Goal: Find specific page/section: Find specific page/section

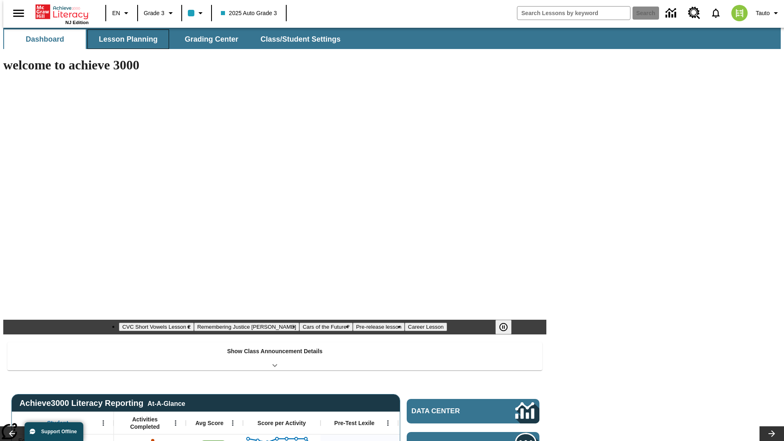
click at [125, 39] on span "Lesson Planning" at bounding box center [128, 39] width 59 height 9
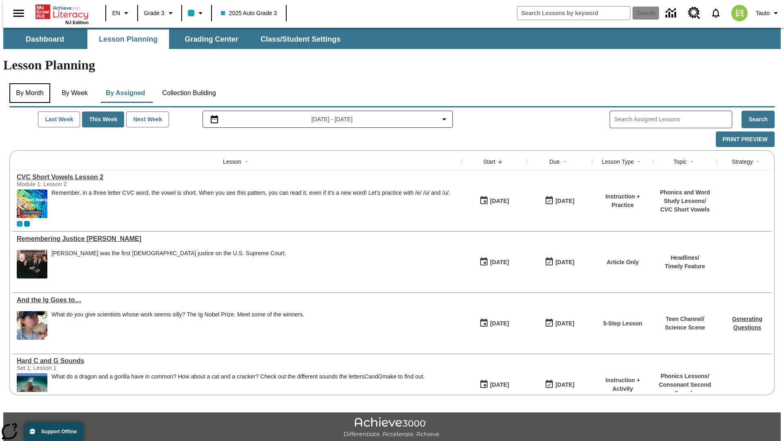
click at [27, 83] on button "By Month" at bounding box center [29, 93] width 41 height 20
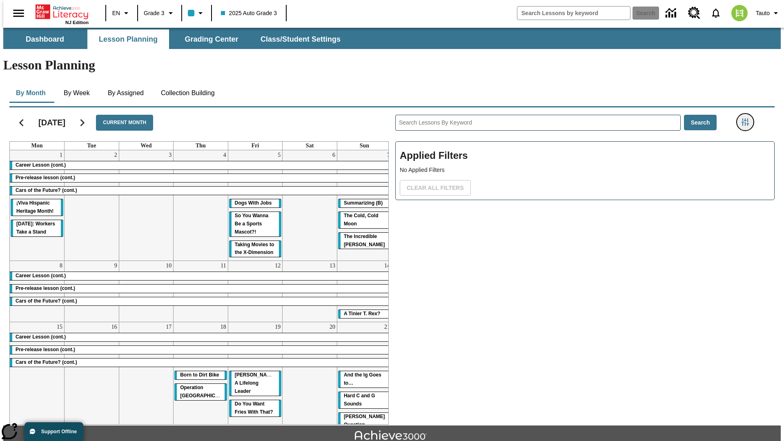
click at [748, 118] on icon "Filters Side menu" at bounding box center [745, 121] width 7 height 7
